Goal: Information Seeking & Learning: Learn about a topic

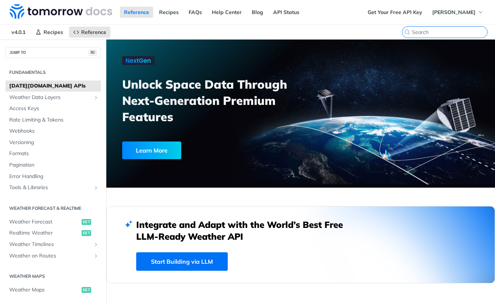
click at [458, 34] on input "⌘K" at bounding box center [449, 32] width 75 height 7
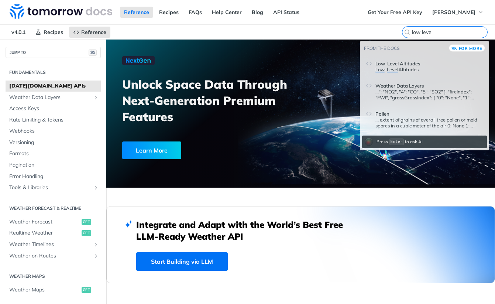
type input "low leve"
click at [433, 68] on p "Low - Level Altitudes" at bounding box center [429, 69] width 108 height 6
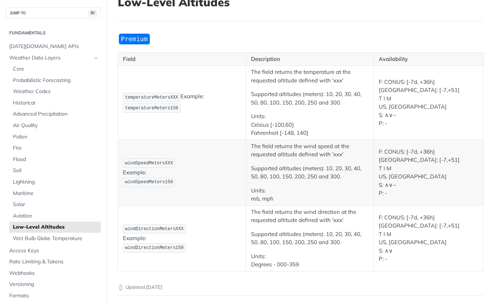
scroll to position [55, 0]
drag, startPoint x: 379, startPoint y: 86, endPoint x: 466, endPoint y: 87, distance: 87.4
click at [467, 87] on p "F: CONUS: [-7d, +36h] [GEOGRAPHIC_DATA]: [-7,+51] [PERSON_NAME] US, IL S: ∧∨~ P…" at bounding box center [428, 102] width 100 height 50
click at [395, 85] on p "F: CONUS: [-7d, +36h] [GEOGRAPHIC_DATA]: [-7,+51] [PERSON_NAME] US, IL S: ∧∨~ P…" at bounding box center [428, 102] width 100 height 50
drag, startPoint x: 384, startPoint y: 86, endPoint x: 403, endPoint y: 86, distance: 18.4
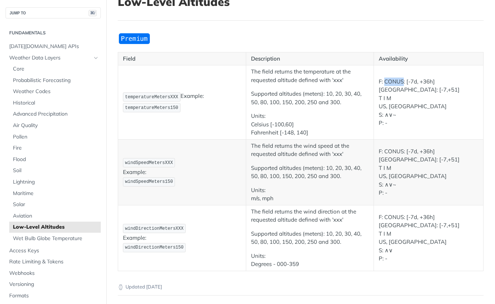
click at [403, 86] on p "F: CONUS: [-7d, +36h] [GEOGRAPHIC_DATA]: [-7,+51] [PERSON_NAME] US, IL S: ∧∨~ P…" at bounding box center [428, 102] width 100 height 50
drag, startPoint x: 436, startPoint y: 87, endPoint x: 440, endPoint y: 87, distance: 4.8
click at [440, 87] on p "F: CONUS: [-7d, +36h] [GEOGRAPHIC_DATA]: [-7,+51] [PERSON_NAME] US, IL S: ∧∨~ P…" at bounding box center [428, 102] width 100 height 50
drag, startPoint x: 407, startPoint y: 86, endPoint x: 436, endPoint y: 86, distance: 29.5
click at [436, 86] on p "F: CONUS: [-7d, +36h] [GEOGRAPHIC_DATA]: [-7,+51] [PERSON_NAME] US, IL S: ∧∨~ P…" at bounding box center [428, 102] width 100 height 50
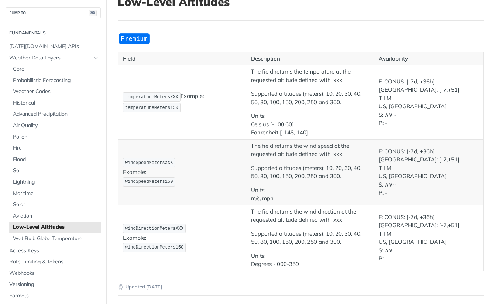
click at [428, 90] on p "F: CONUS: [-7d, +36h] [GEOGRAPHIC_DATA]: [-7,+51] [PERSON_NAME] US, IL S: ∧∨~ P…" at bounding box center [428, 102] width 100 height 50
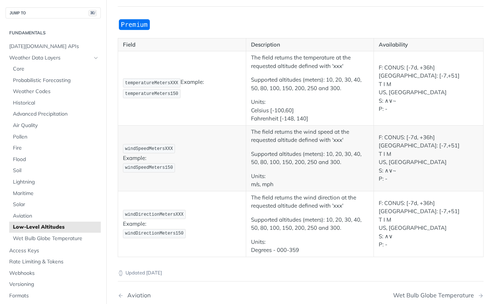
scroll to position [70, 0]
drag, startPoint x: 380, startPoint y: 80, endPoint x: 390, endPoint y: 106, distance: 28.0
click at [390, 106] on p "F: CONUS: [-7d, +36h] [GEOGRAPHIC_DATA]: [-7,+51] [PERSON_NAME] US, IL S: ∧∨~ P…" at bounding box center [428, 88] width 100 height 50
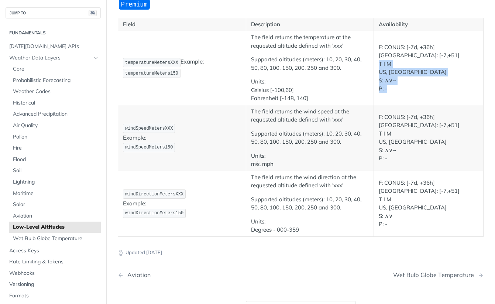
scroll to position [90, 0]
click at [397, 83] on p "F: CONUS: [-7d, +36h] [GEOGRAPHIC_DATA]: [-7,+51] [PERSON_NAME] US, IL S: ∧∨~ P…" at bounding box center [428, 67] width 100 height 50
drag, startPoint x: 394, startPoint y: 68, endPoint x: 378, endPoint y: 67, distance: 15.9
click at [378, 67] on td "F: CONUS: [-7d, +36h] [GEOGRAPHIC_DATA]: [-7,+51] [PERSON_NAME] US, IL S: ∧∨~ P…" at bounding box center [429, 67] width 110 height 74
click at [400, 59] on p "F: CONUS: [-7d, +36h] [GEOGRAPHIC_DATA]: [-7,+51] [PERSON_NAME] US, IL S: ∧∨~ P…" at bounding box center [428, 67] width 100 height 50
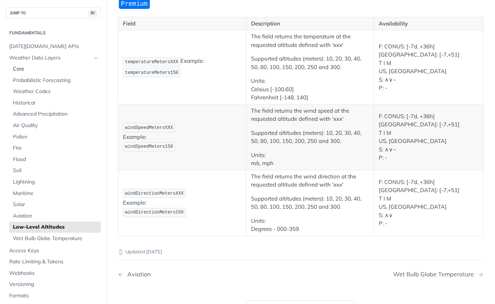
click at [20, 72] on span "Core" at bounding box center [56, 68] width 86 height 7
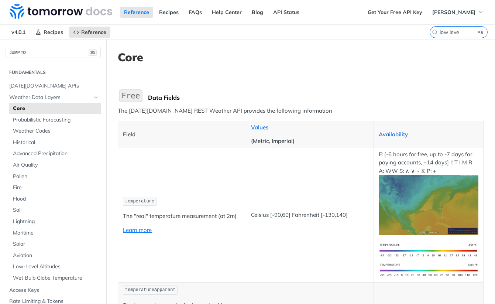
click at [388, 132] on link "Availability" at bounding box center [392, 134] width 29 height 7
